Goal: Task Accomplishment & Management: Use online tool/utility

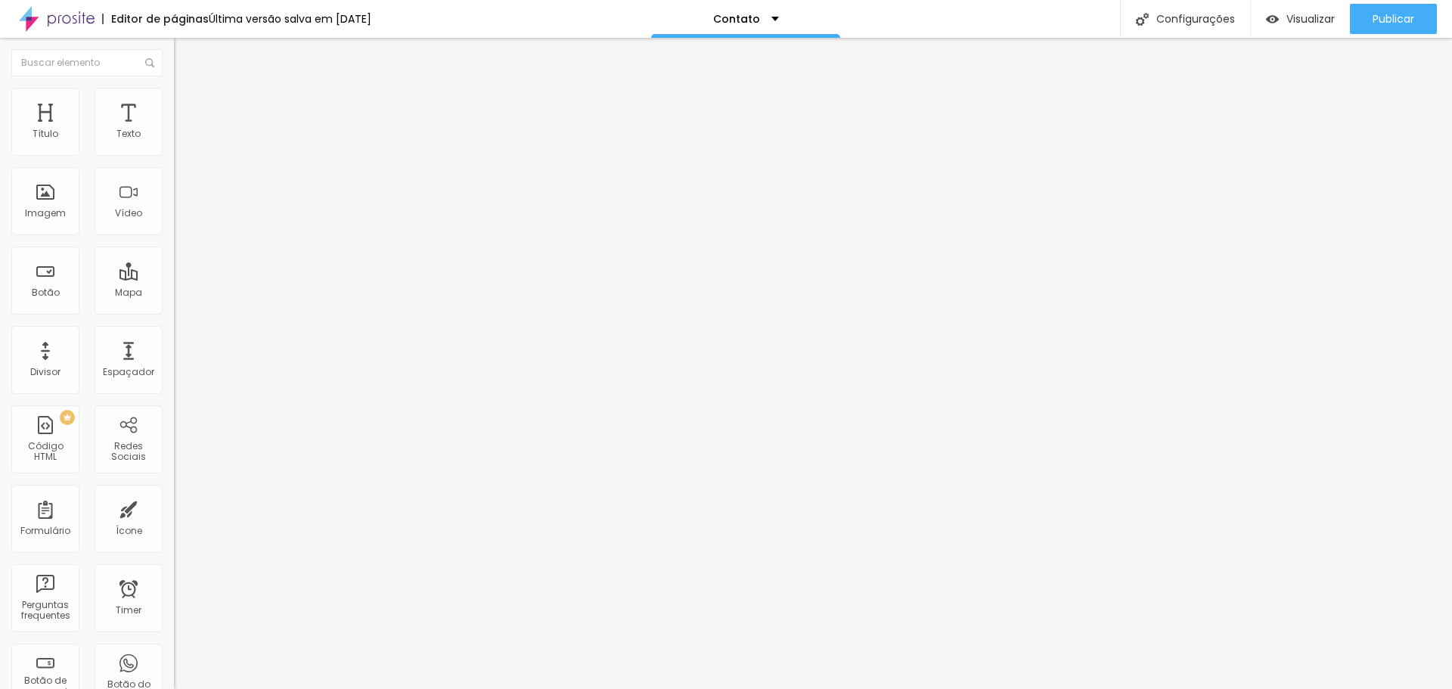
click at [174, 101] on li "Estilo" at bounding box center [261, 95] width 174 height 15
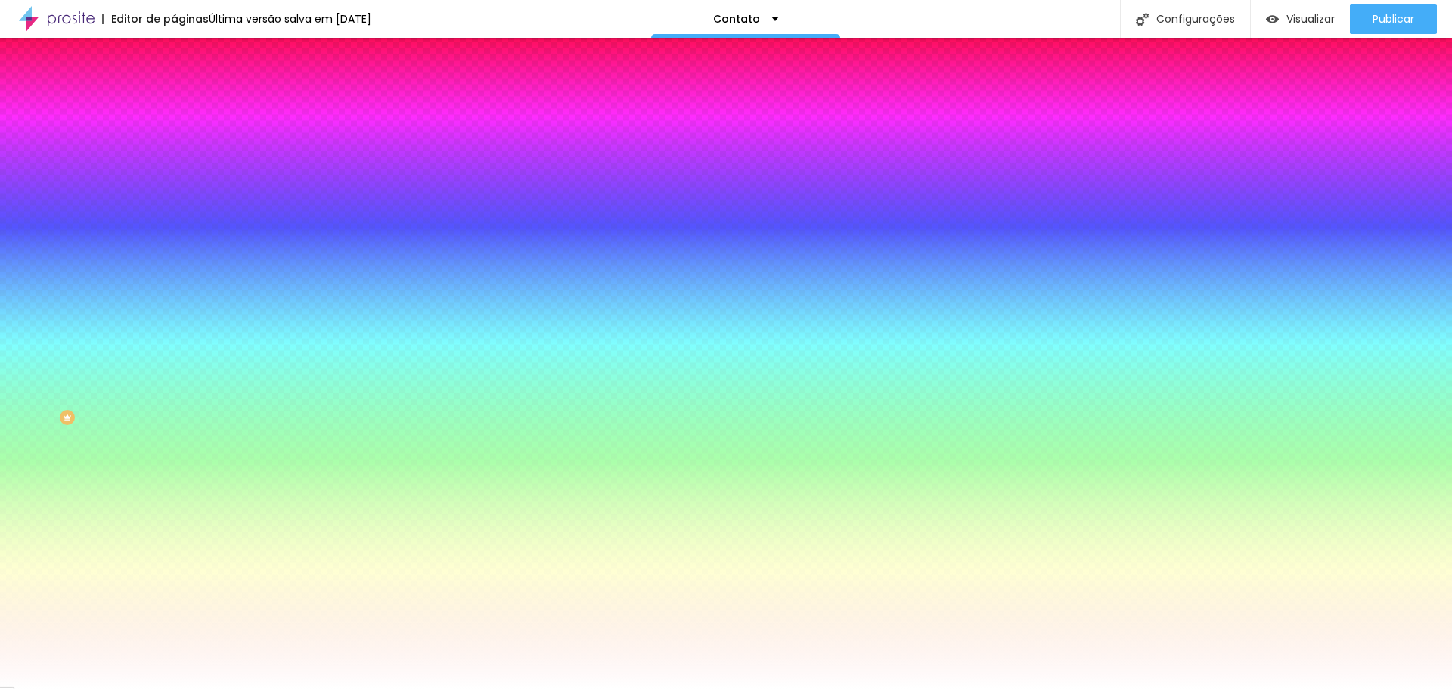
click at [174, 103] on li "Avançado" at bounding box center [261, 110] width 174 height 15
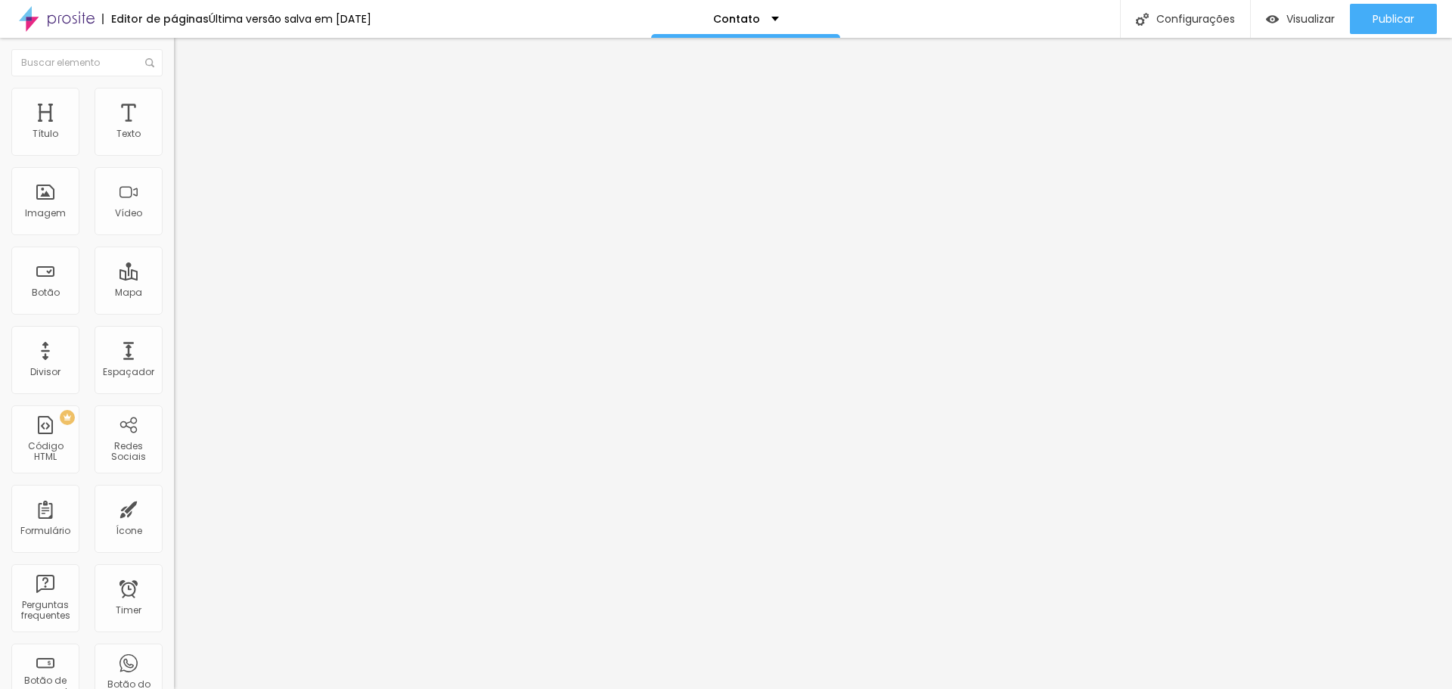
click at [185, 51] on img "button" at bounding box center [191, 55] width 12 height 12
click at [188, 104] on span "Estilo" at bounding box center [199, 97] width 23 height 13
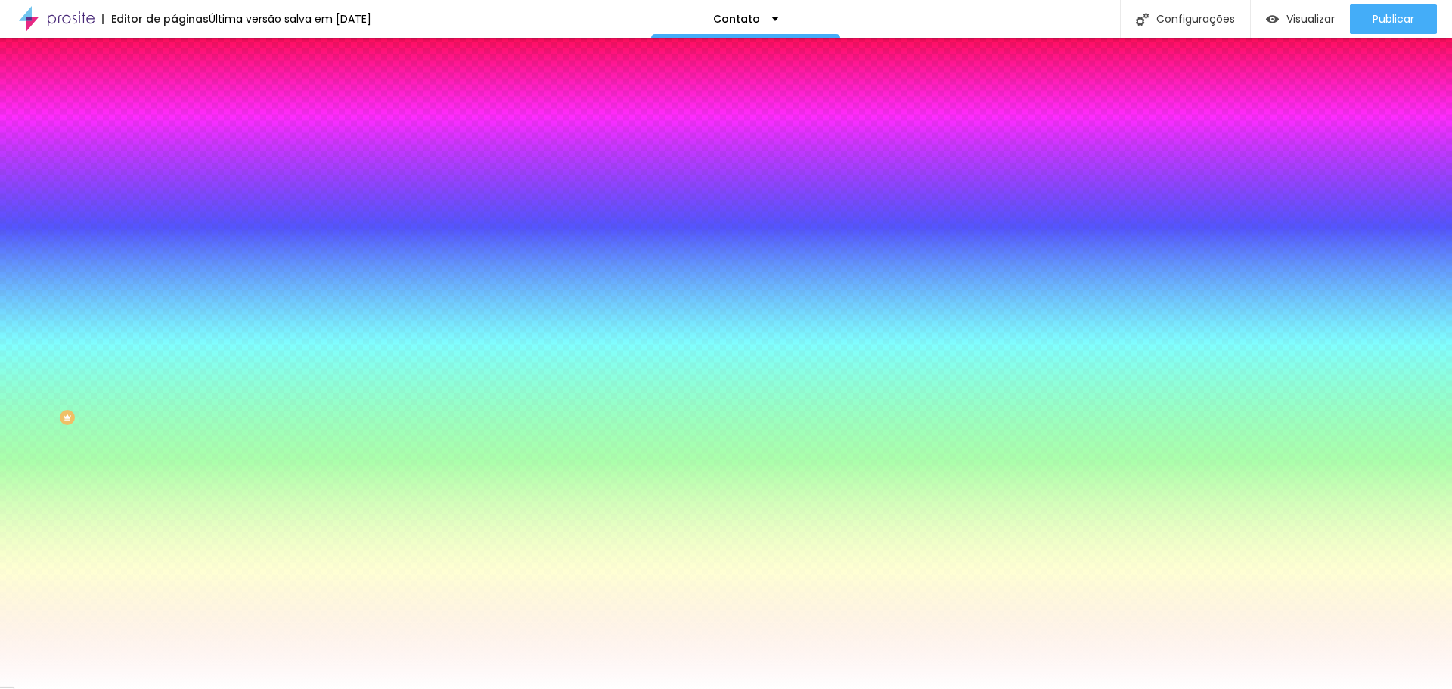
click at [174, 103] on li "Avançado" at bounding box center [261, 110] width 174 height 15
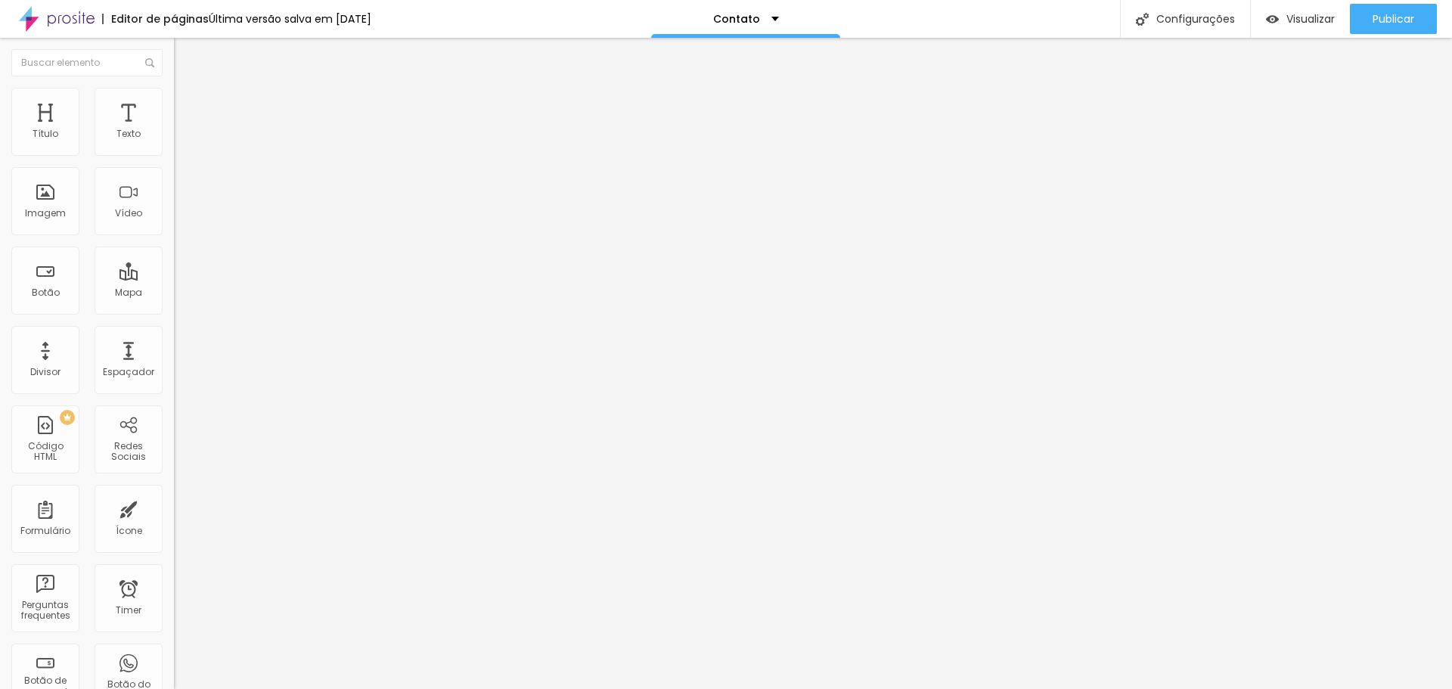
click at [188, 103] on span "Estilo" at bounding box center [199, 97] width 23 height 13
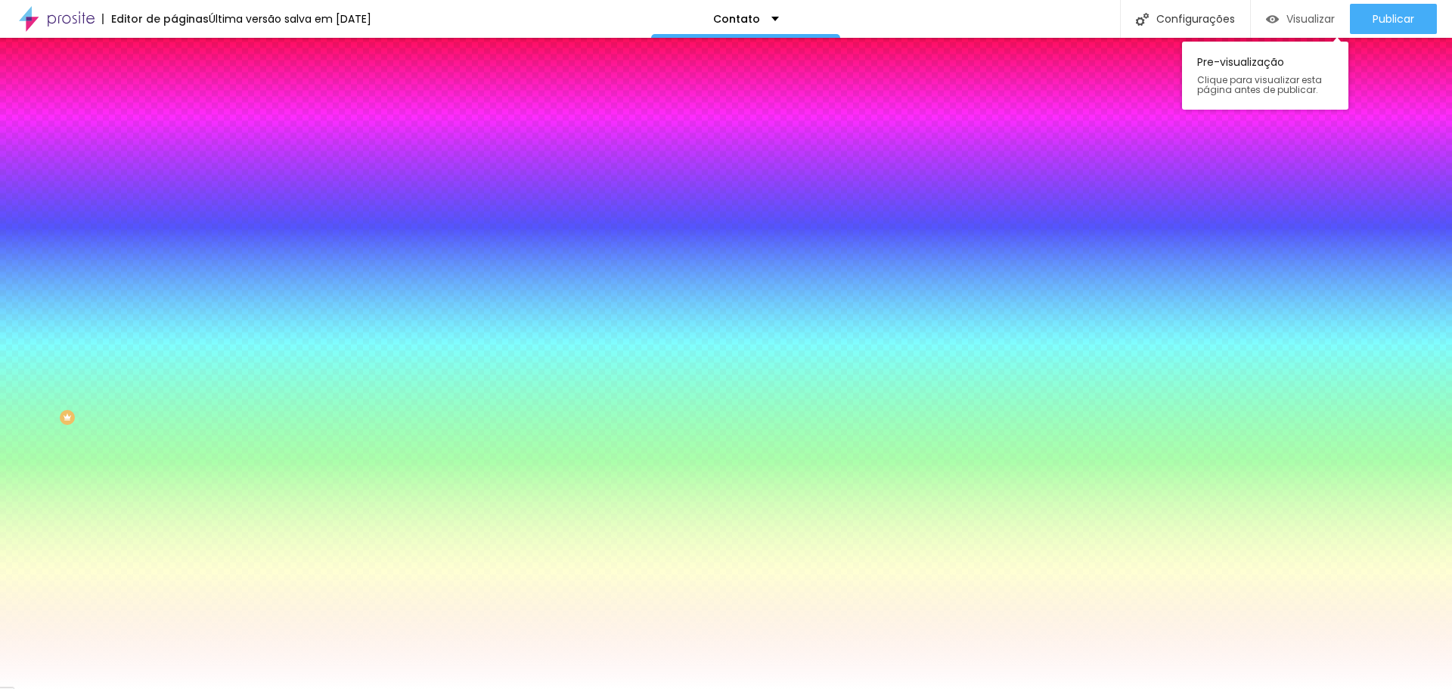
click at [1304, 14] on span "Visualizar" at bounding box center [1310, 19] width 48 height 12
